Goal: Task Accomplishment & Management: Use online tool/utility

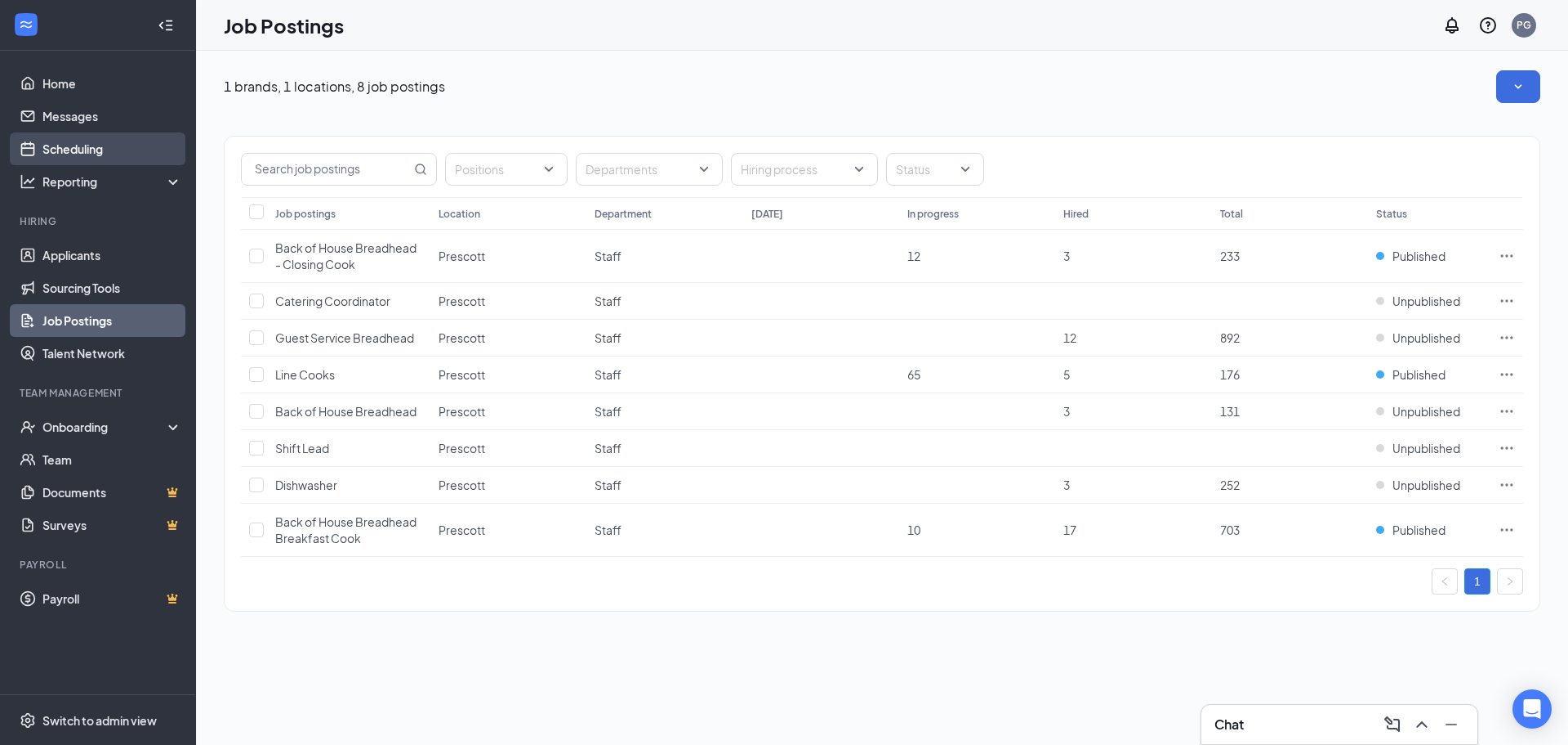
click at [73, 143] on link "Scheduling" at bounding box center [112, 149] width 140 height 33
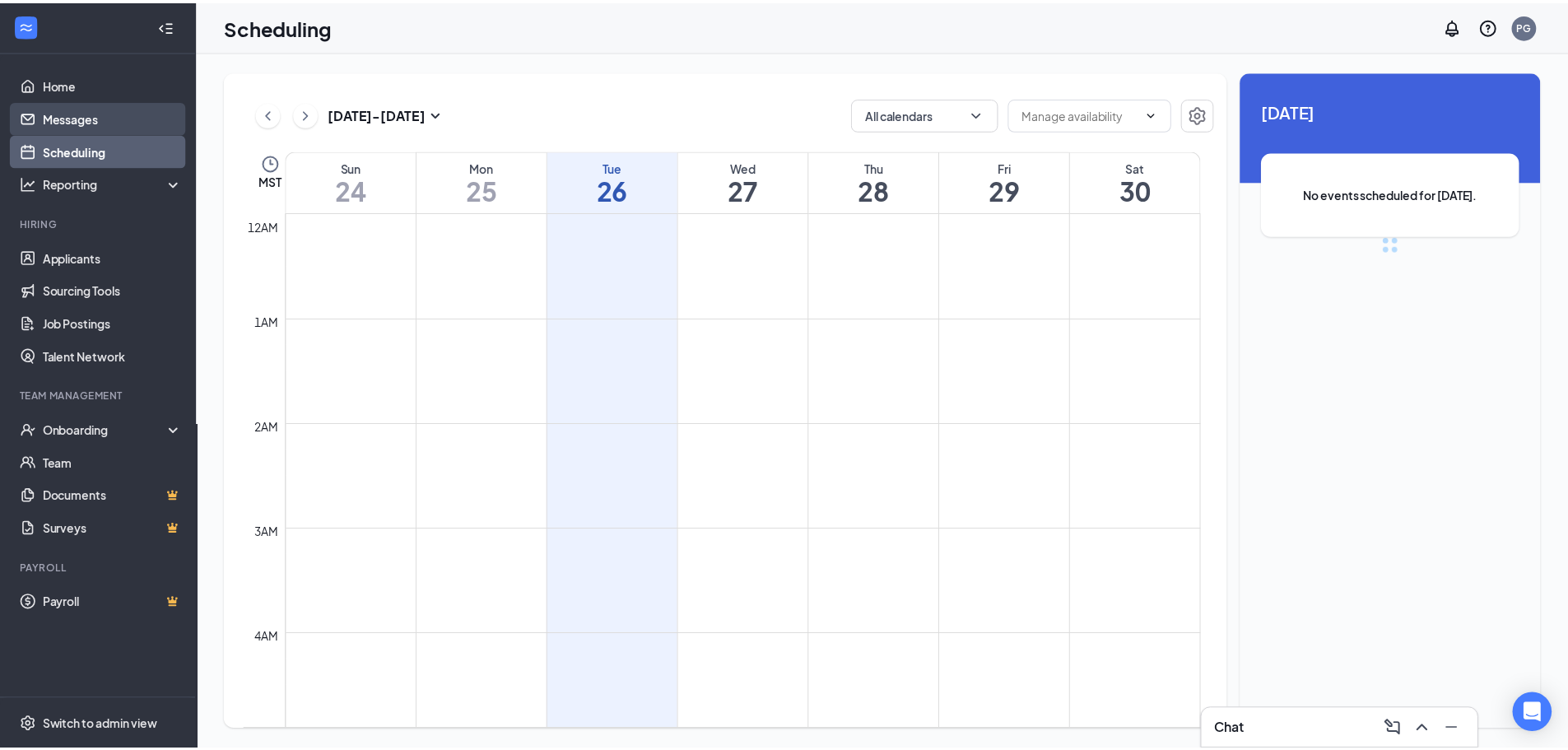
scroll to position [808, 0]
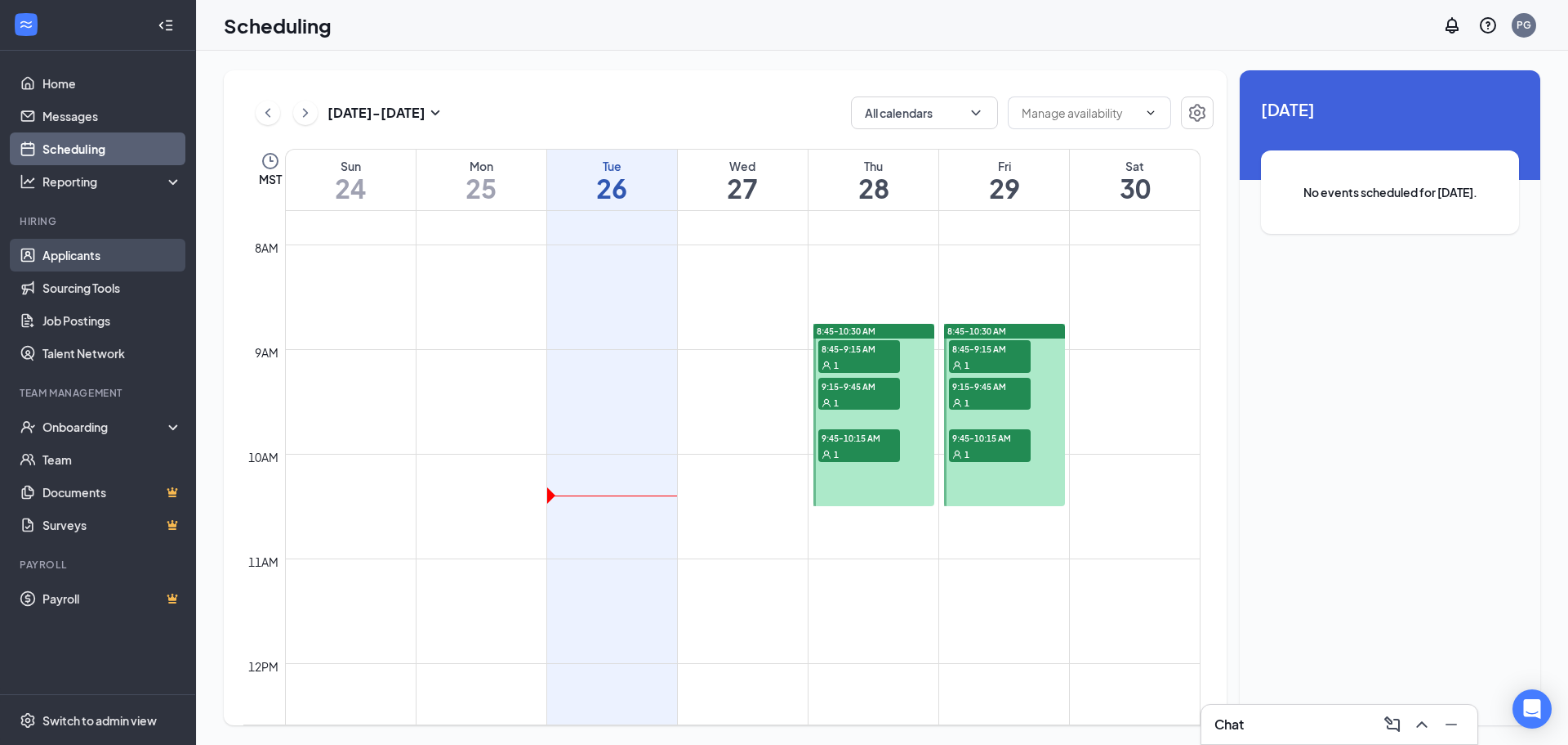
click at [88, 260] on link "Applicants" at bounding box center [112, 255] width 140 height 33
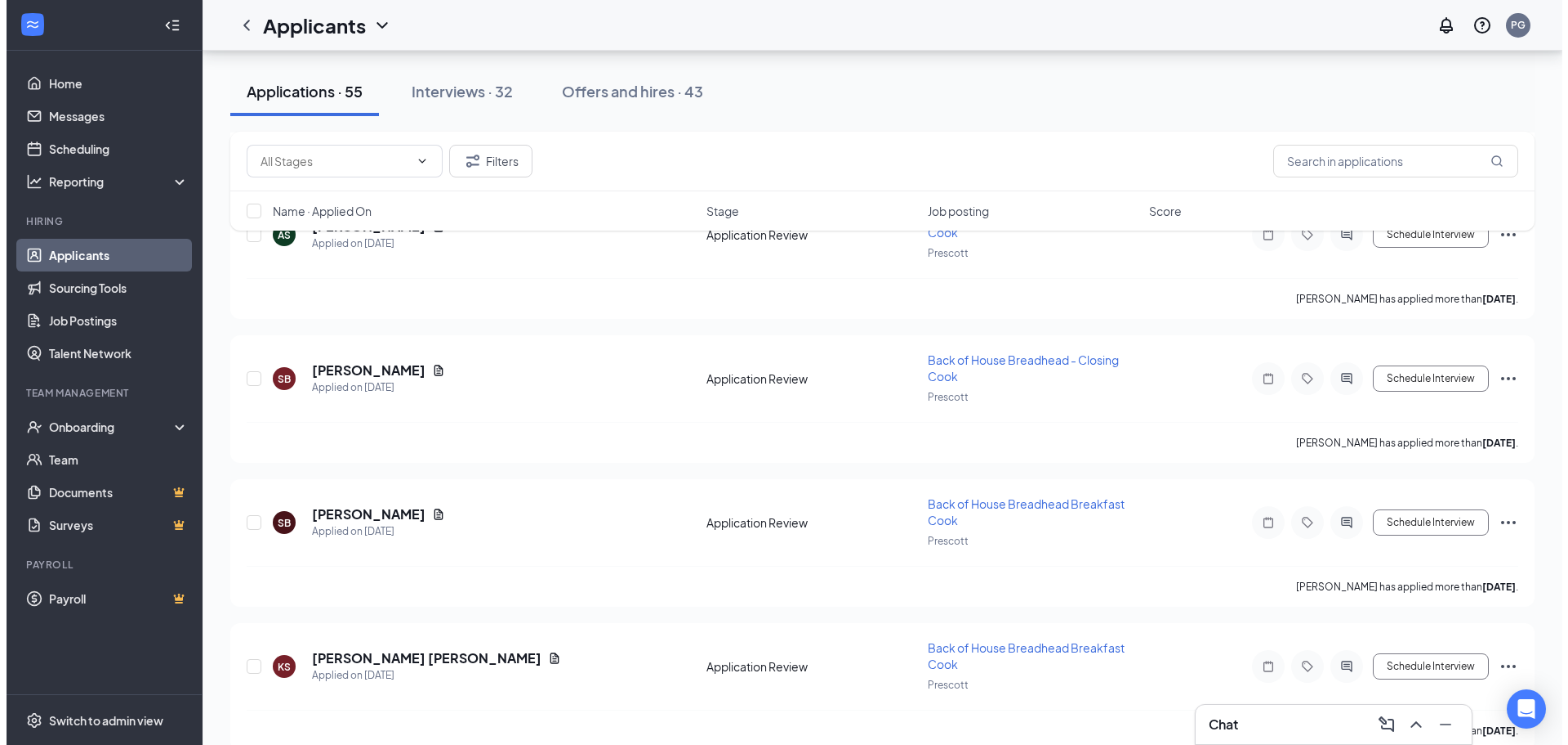
scroll to position [408, 0]
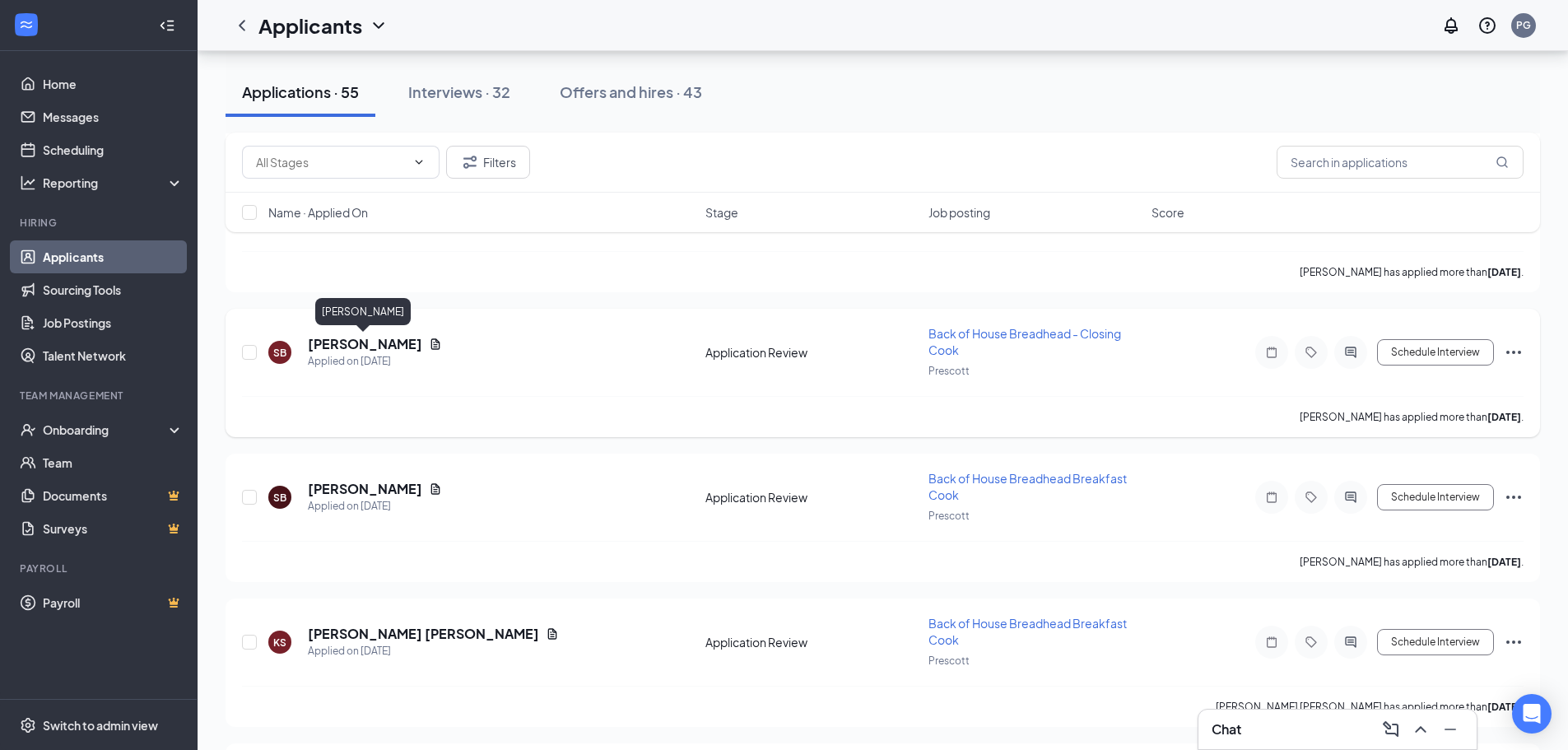
click at [366, 343] on h5 "[PERSON_NAME]" at bounding box center [365, 344] width 114 height 18
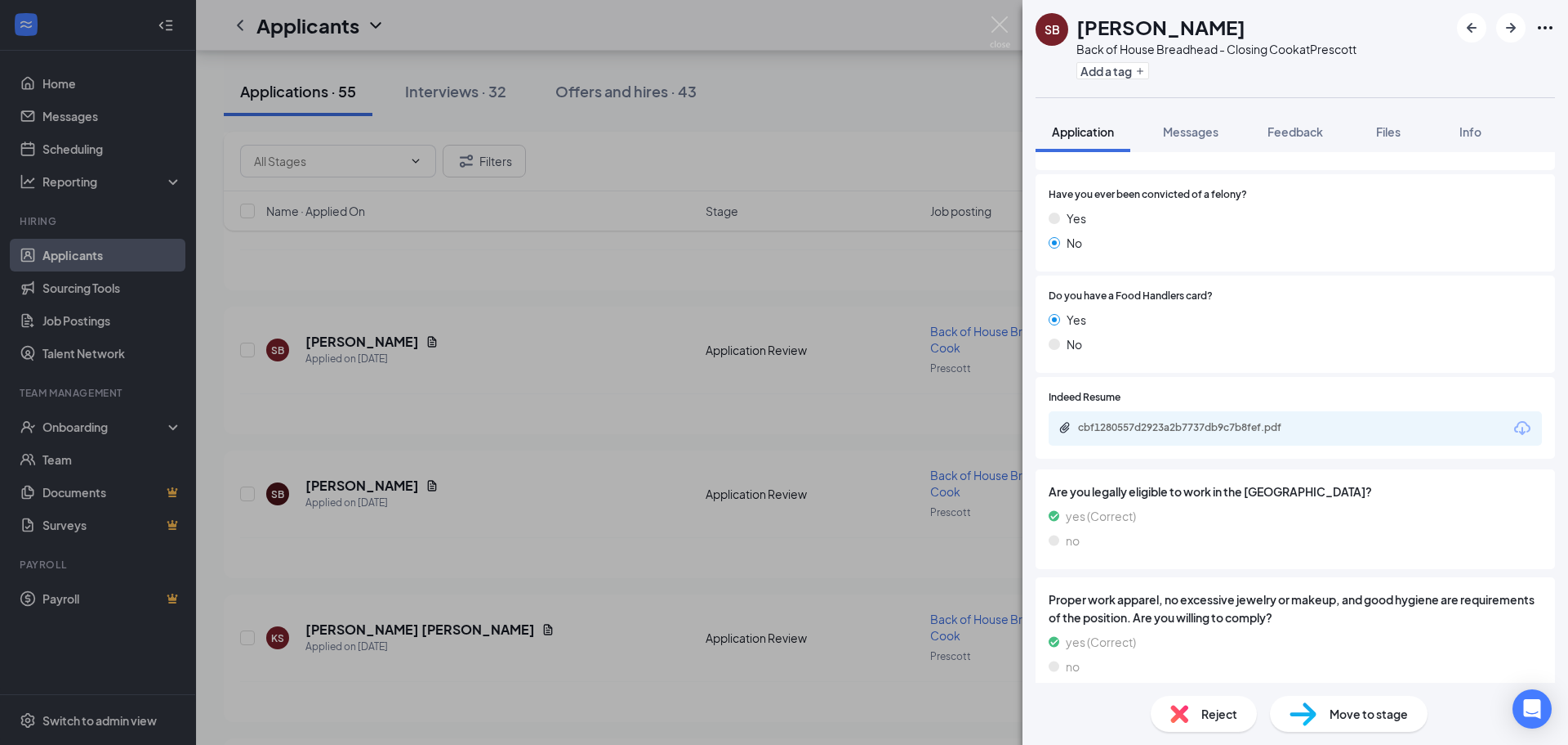
scroll to position [448, 0]
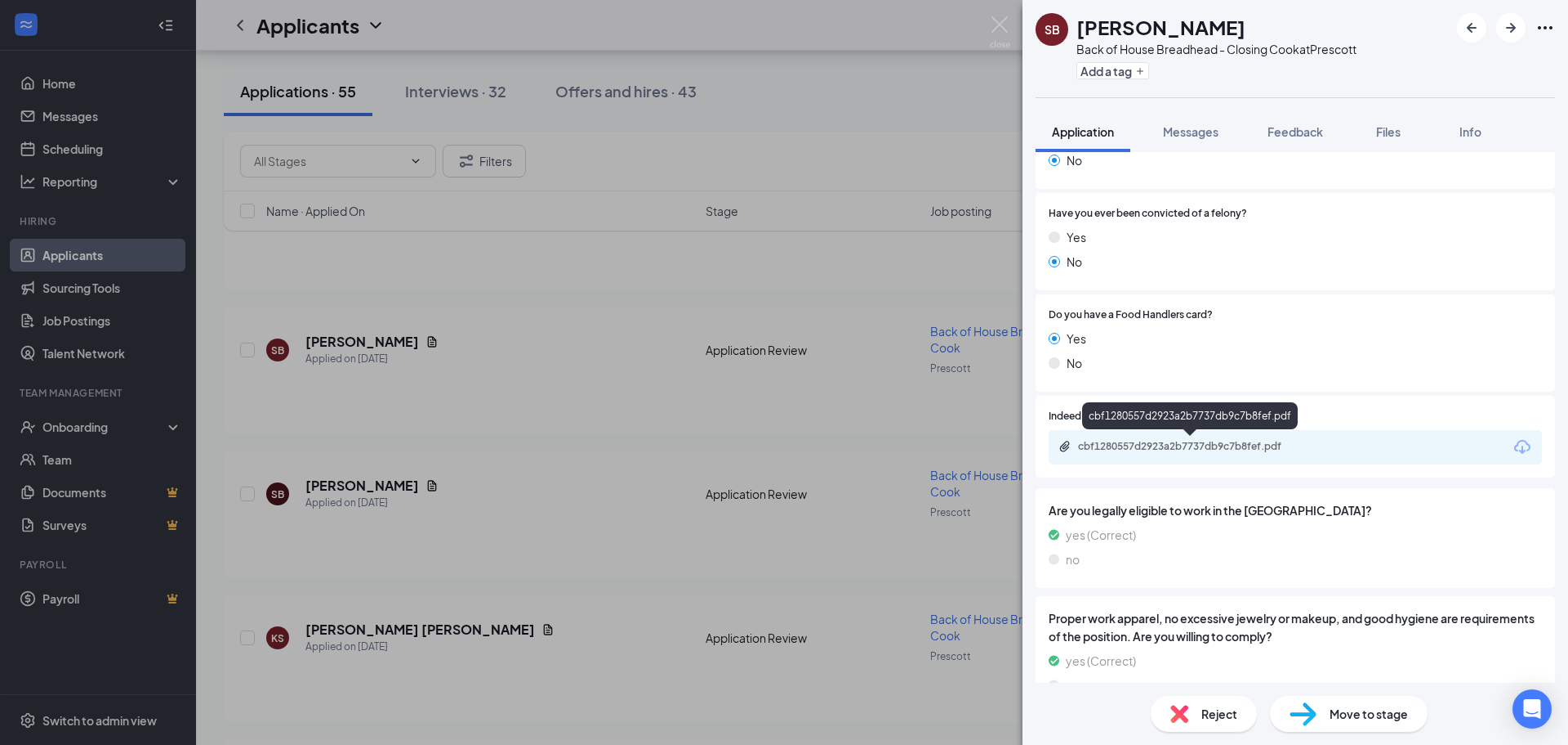
click at [1135, 442] on div "cbf1280557d2923a2b7737db9c7b8fef.pdf" at bounding box center [1193, 446] width 229 height 13
click at [1329, 722] on div "Move to stage" at bounding box center [1349, 714] width 158 height 36
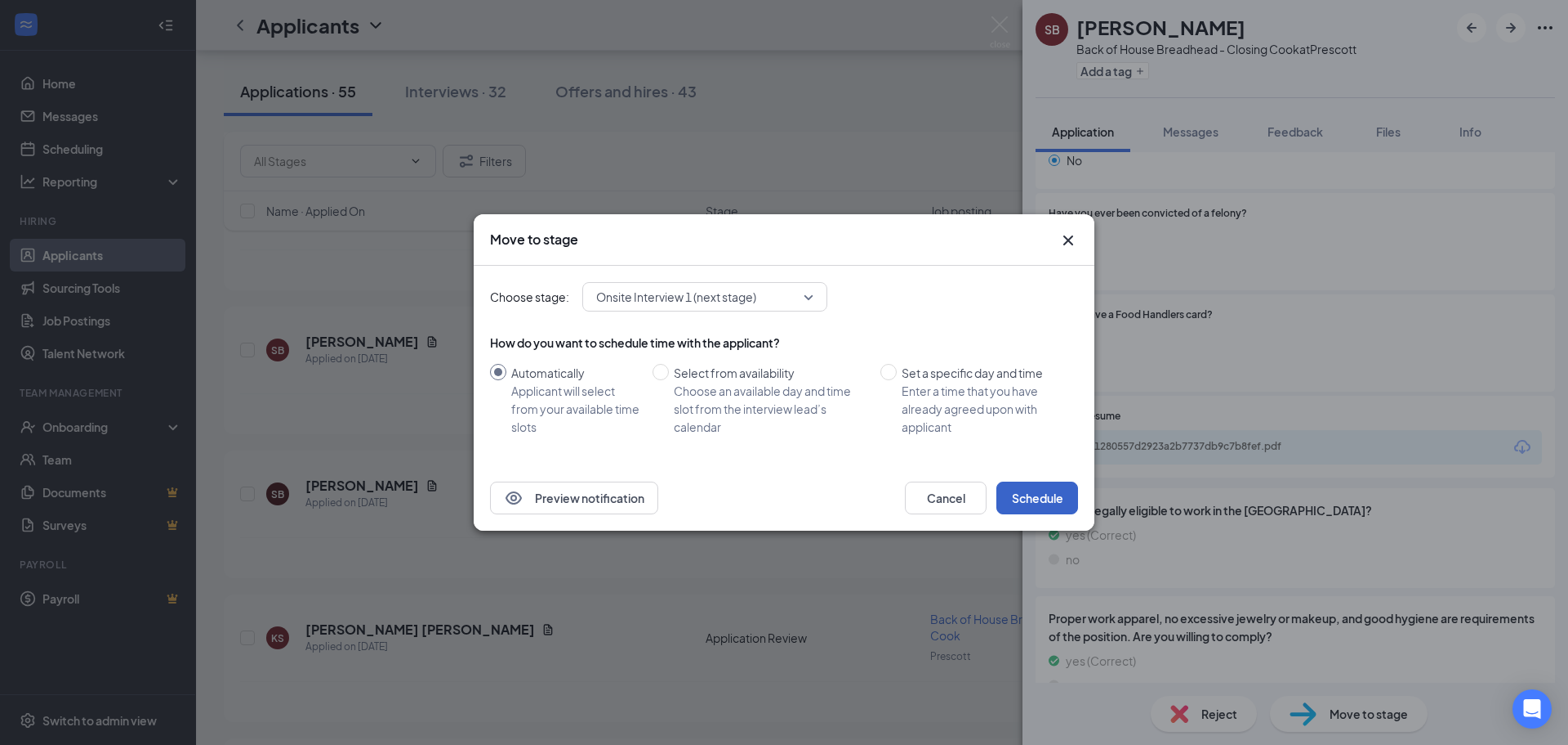
click at [1042, 494] on button "Schedule" at bounding box center [1037, 498] width 82 height 33
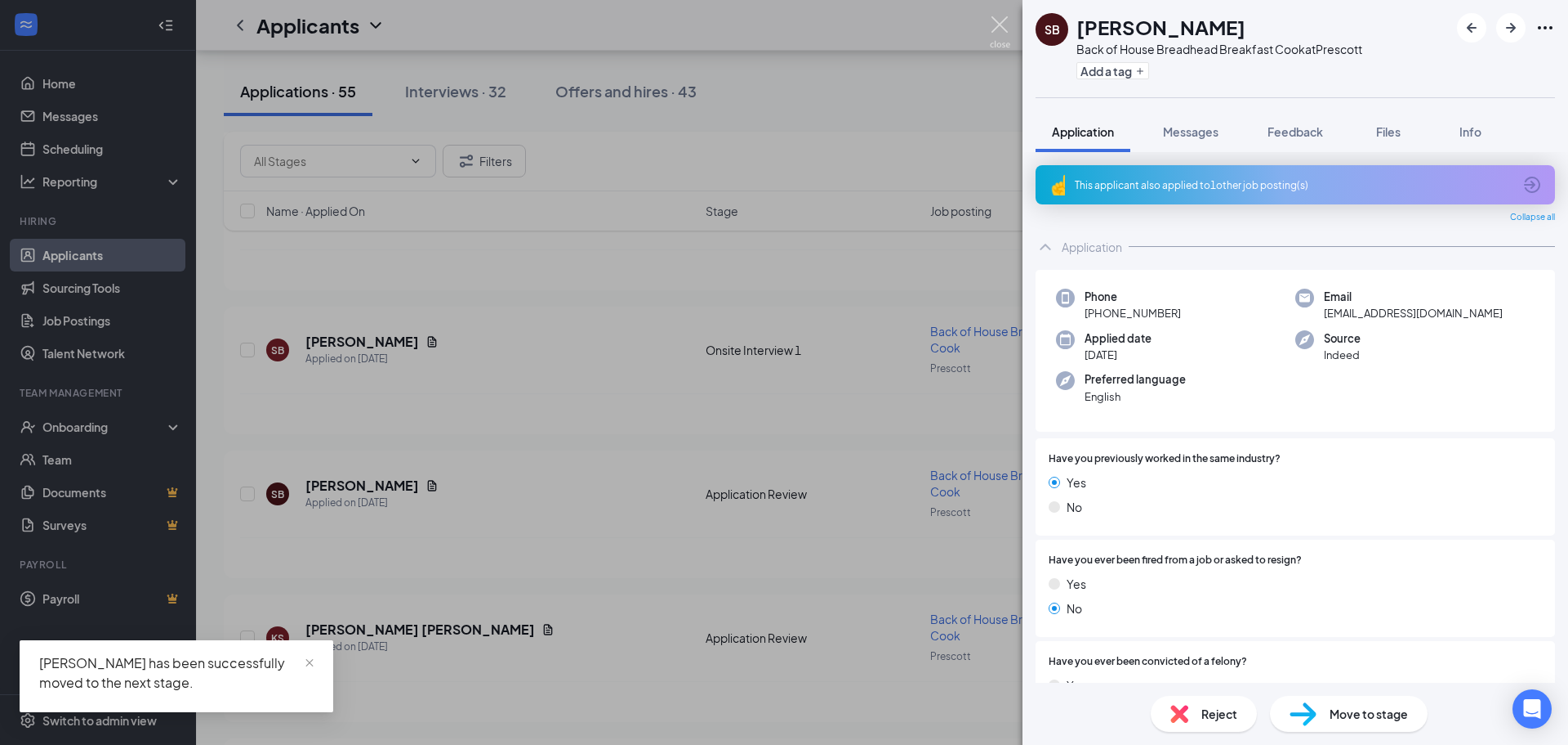
click at [1003, 29] on img at bounding box center [1000, 32] width 21 height 32
